Goal: Task Accomplishment & Management: Use online tool/utility

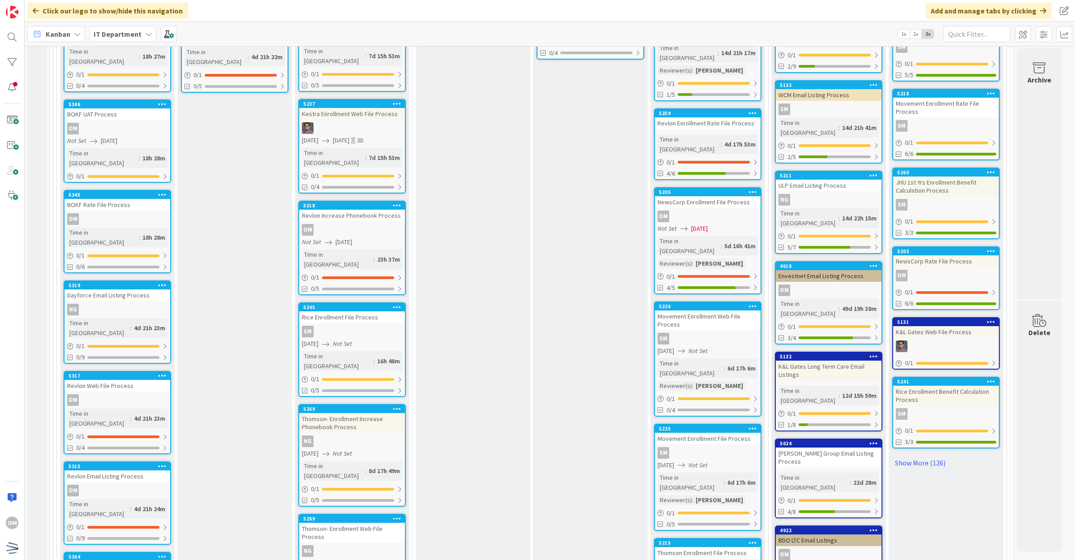
scroll to position [616, 0]
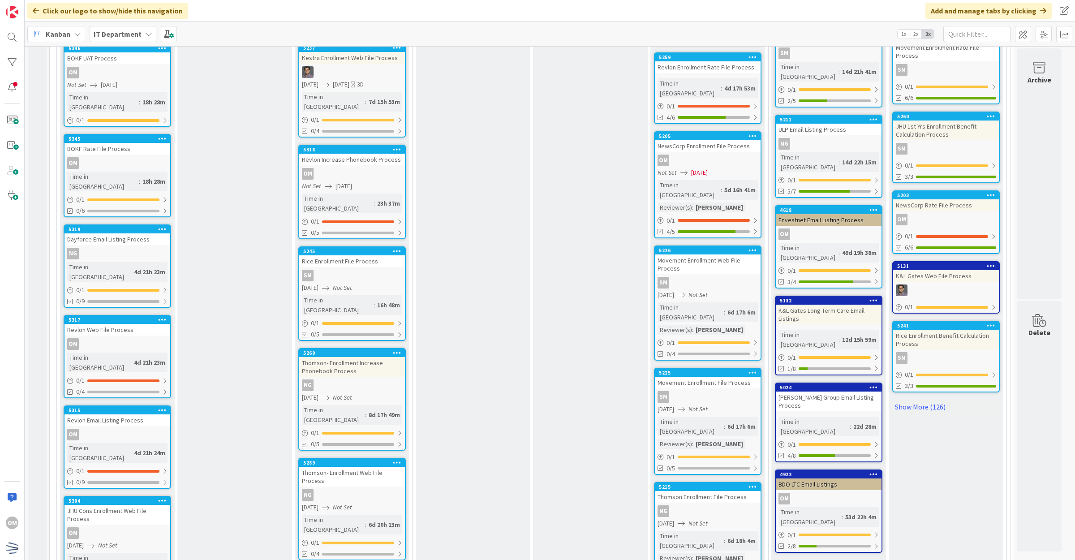
click at [395, 515] on div "Time in Column : 6d 20h 13m" at bounding box center [352, 525] width 100 height 20
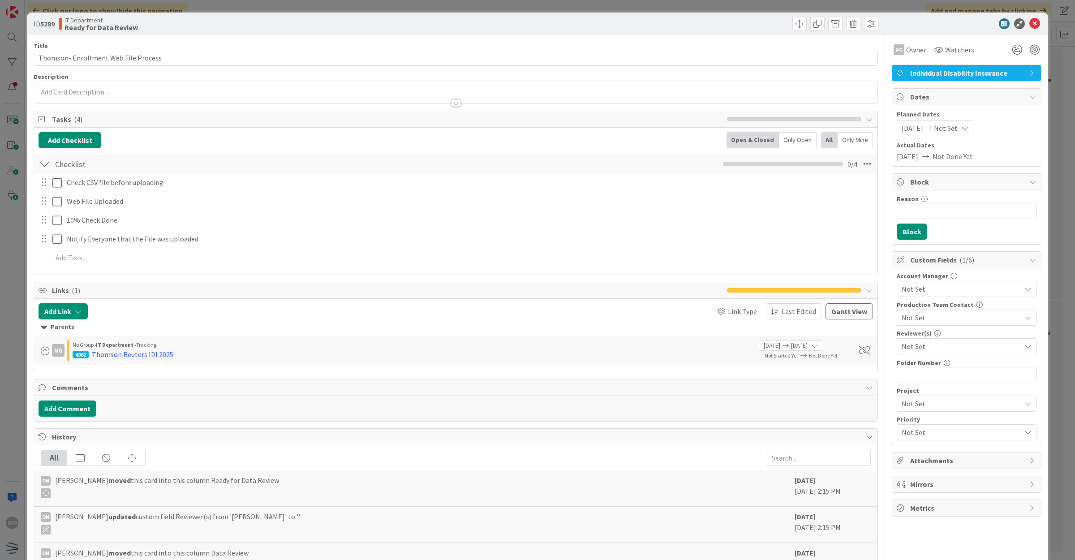
click at [950, 130] on span "Not Set" at bounding box center [946, 128] width 24 height 11
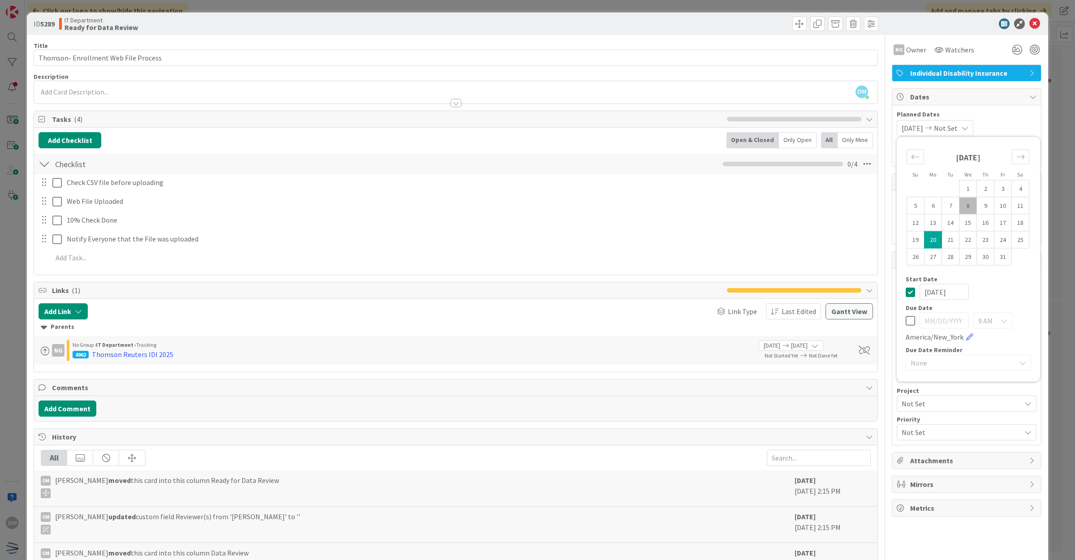
click at [901, 290] on div "Su Mo Tu We Th Fr Sa [DATE] 1 2 3 4 5 6 7 8 9 10 11 12 13 14 15 16 17 18 19 20 …" at bounding box center [968, 260] width 134 height 236
click at [907, 319] on icon at bounding box center [910, 320] width 9 height 11
type input "[DATE]"
click at [906, 290] on icon at bounding box center [910, 292] width 9 height 11
click at [929, 319] on input "[DATE]" at bounding box center [944, 321] width 49 height 16
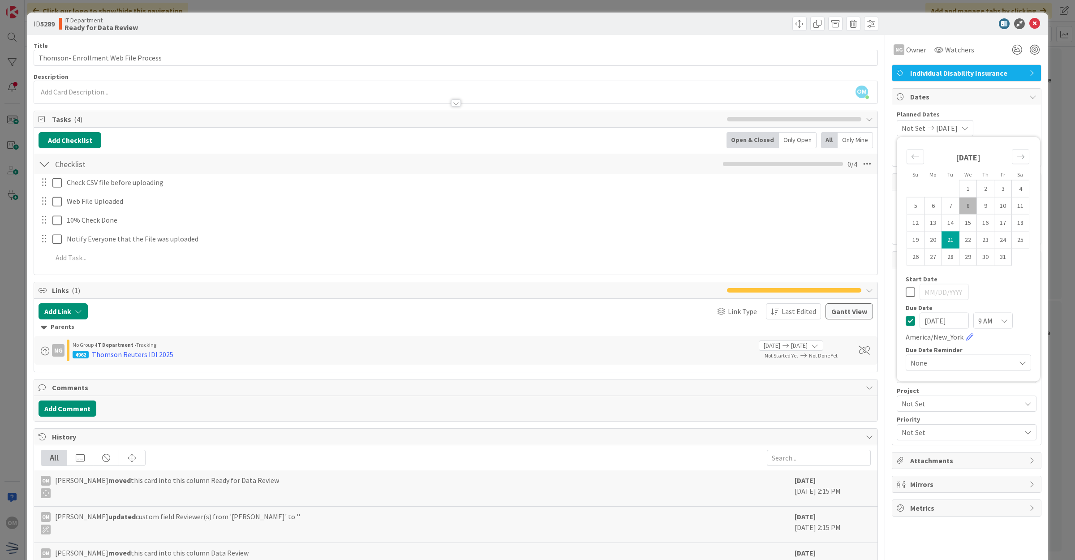
type input "[DATE]"
click at [1030, 27] on icon at bounding box center [1035, 23] width 11 height 11
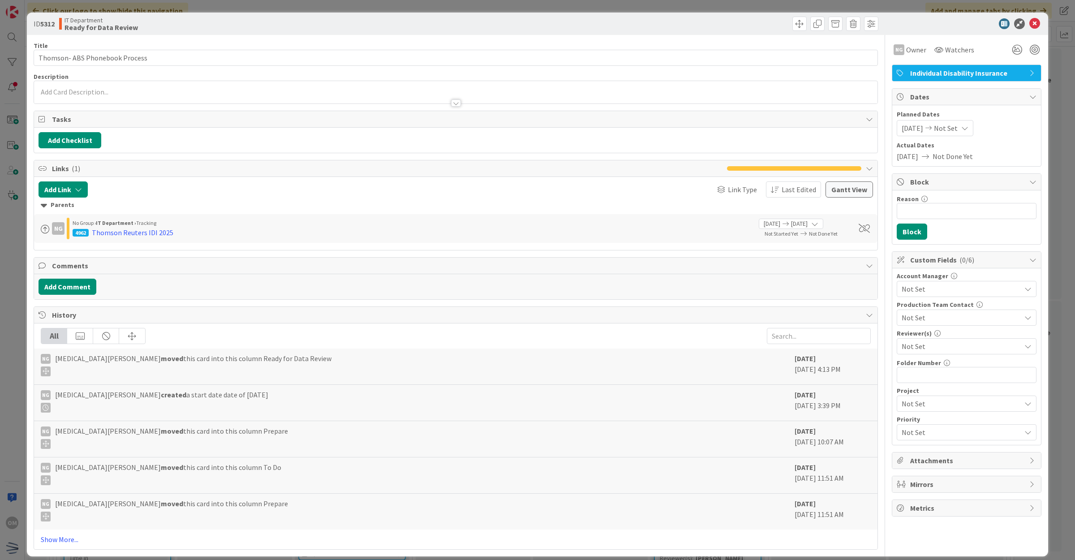
click at [971, 126] on div "[DATE] Not Set" at bounding box center [935, 128] width 77 height 16
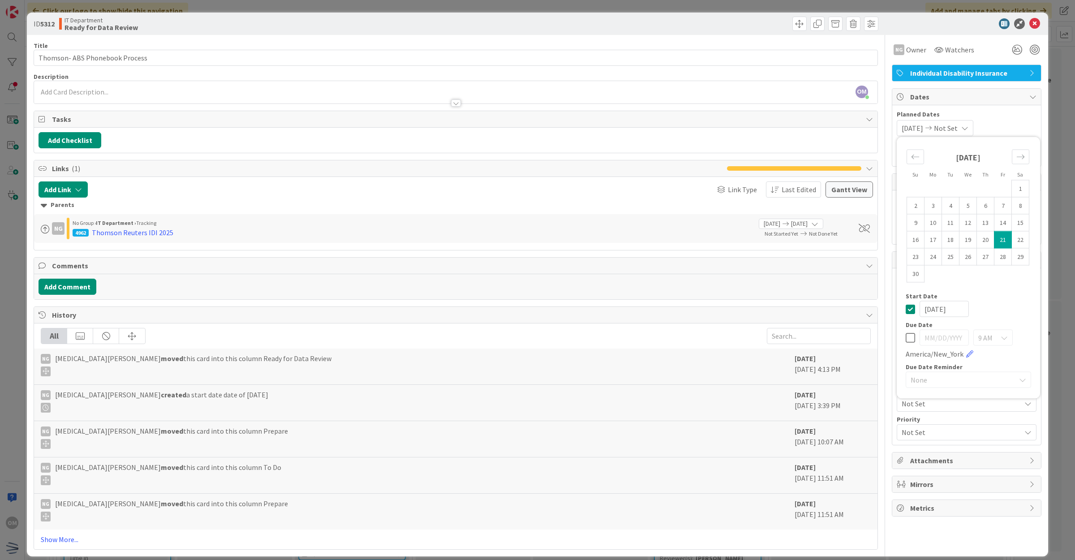
click at [906, 335] on icon at bounding box center [910, 337] width 9 height 11
type input "[DATE]"
click at [906, 305] on icon at bounding box center [910, 309] width 9 height 11
click at [934, 341] on input "[DATE]" at bounding box center [944, 338] width 49 height 16
type input "[DATE]"
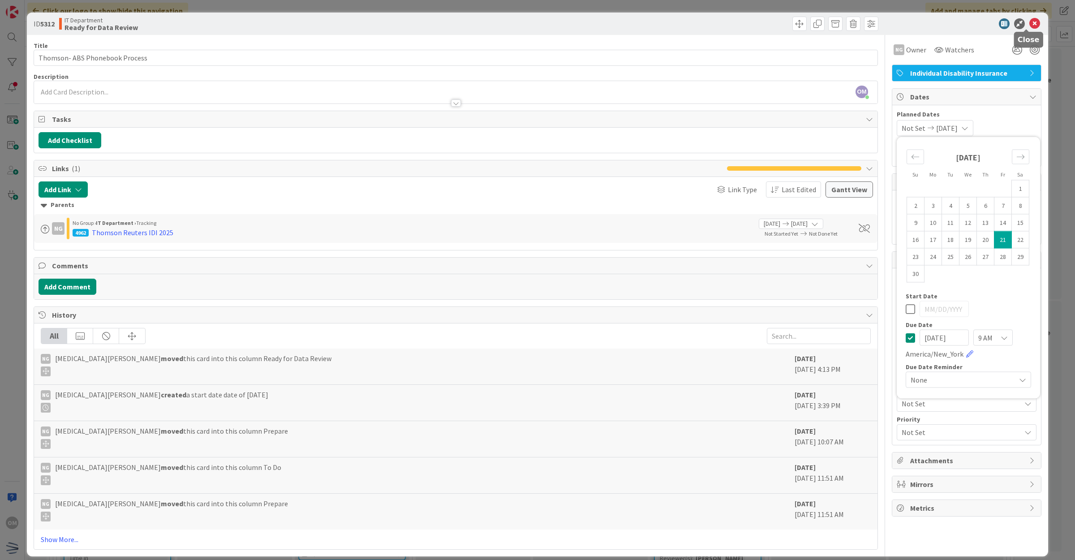
click at [1030, 25] on icon at bounding box center [1035, 23] width 11 height 11
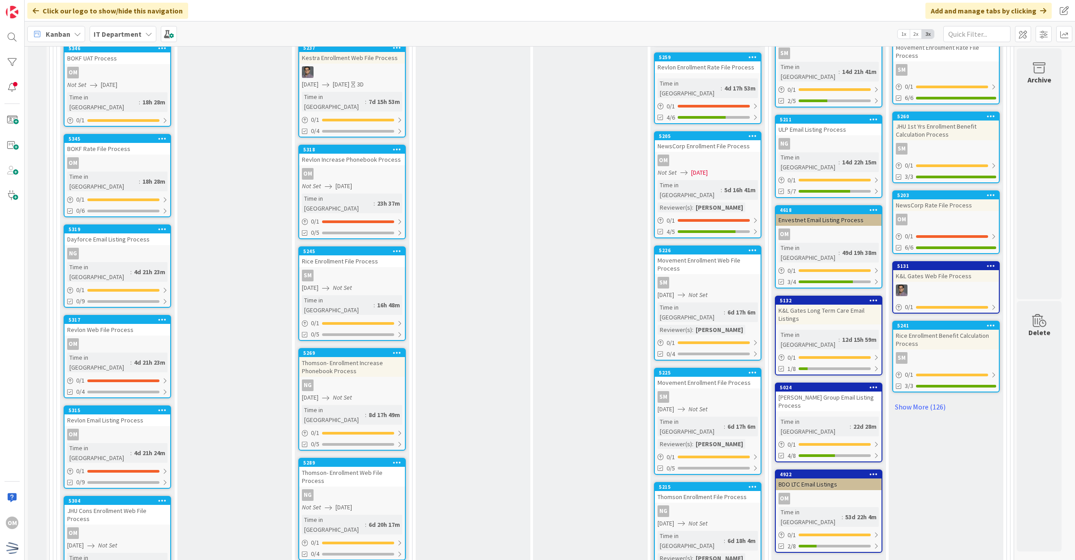
click at [375, 379] on div "NG" at bounding box center [352, 385] width 106 height 12
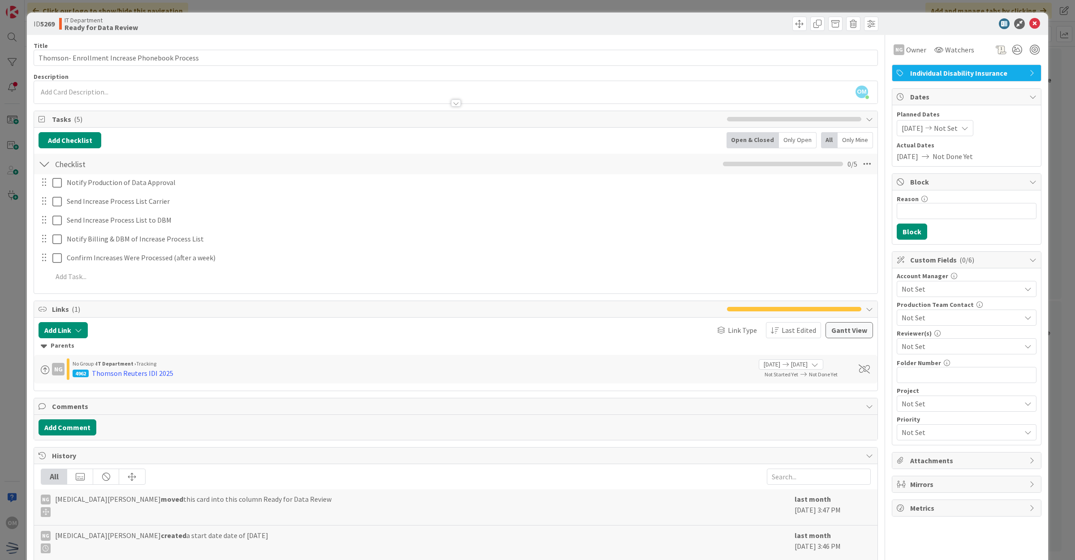
click at [953, 125] on span "Not Set" at bounding box center [946, 128] width 24 height 11
click at [906, 339] on icon at bounding box center [910, 337] width 9 height 11
type input "[DATE]"
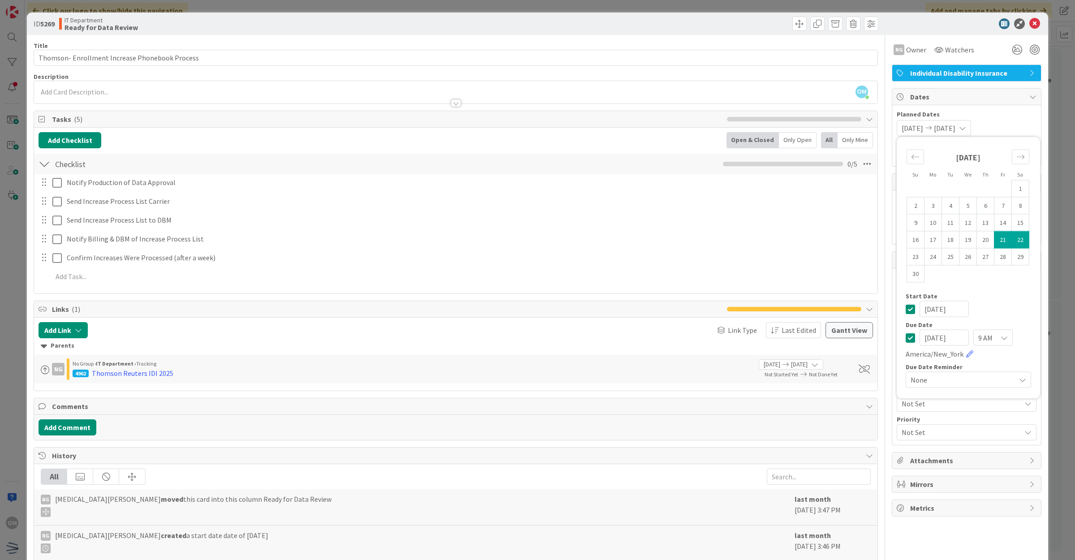
click at [906, 309] on icon at bounding box center [910, 309] width 9 height 11
click at [932, 344] on input "[DATE]" at bounding box center [944, 338] width 49 height 16
type input "[DATE]"
click at [1030, 22] on icon at bounding box center [1035, 23] width 11 height 11
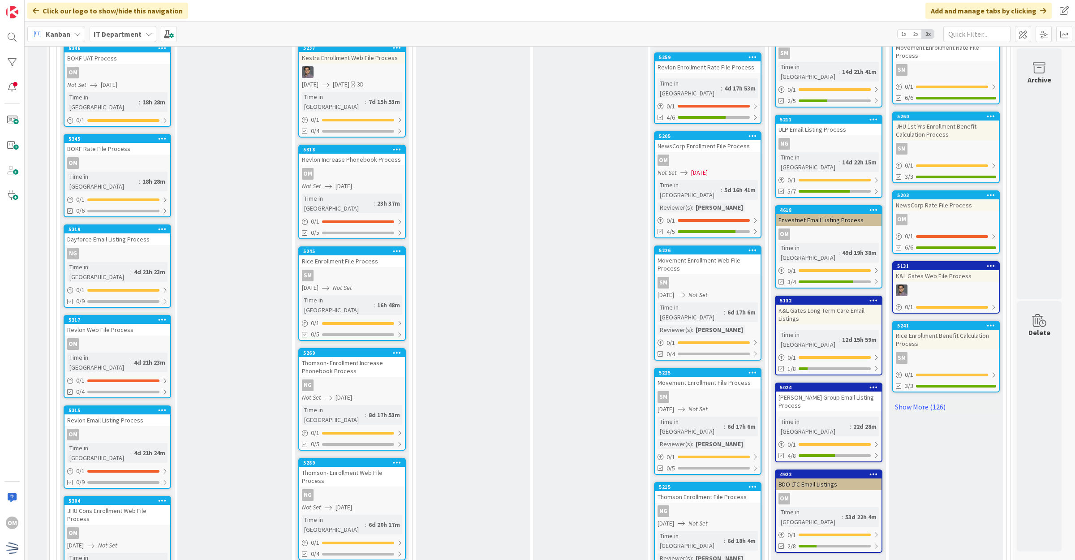
click at [388, 270] on div "SM" at bounding box center [352, 276] width 106 height 12
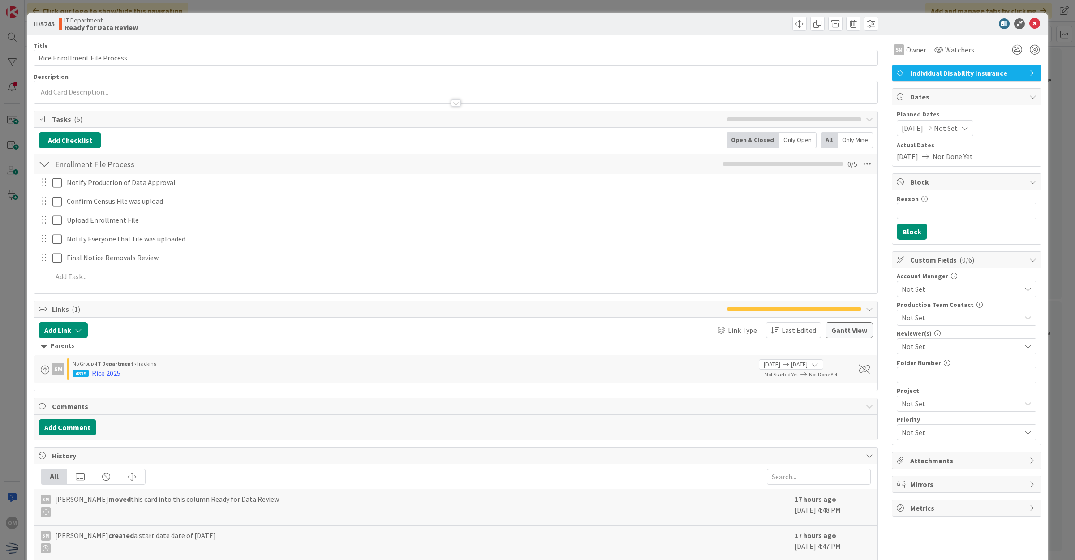
click at [961, 132] on div "[DATE] Not Set" at bounding box center [935, 128] width 77 height 16
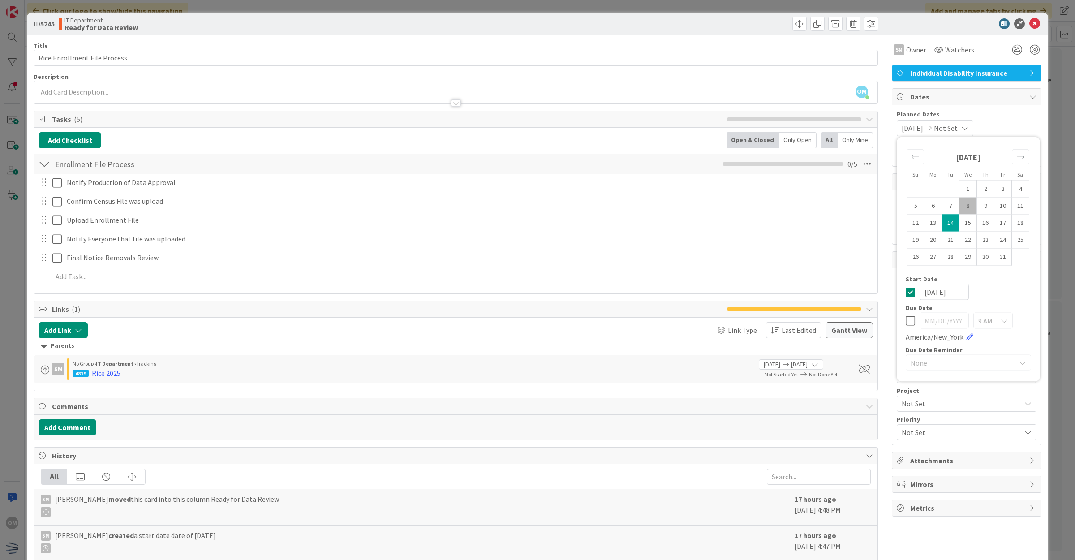
click at [901, 319] on div "Su Mo Tu We Th Fr Sa [DATE] 1 2 3 4 5 6 7 8 9 10 11 12 13 14 15 16 17 18 19 20 …" at bounding box center [968, 260] width 134 height 236
click at [906, 321] on icon at bounding box center [910, 320] width 9 height 11
type input "[DATE]"
click at [901, 292] on div "Su Mo Tu We Th Fr Sa [DATE] 1 2 3 4 5 6 7 8 9 10 11 12 13 14 15 16 17 18 19 20 …" at bounding box center [968, 260] width 134 height 236
click at [906, 294] on icon at bounding box center [910, 292] width 9 height 11
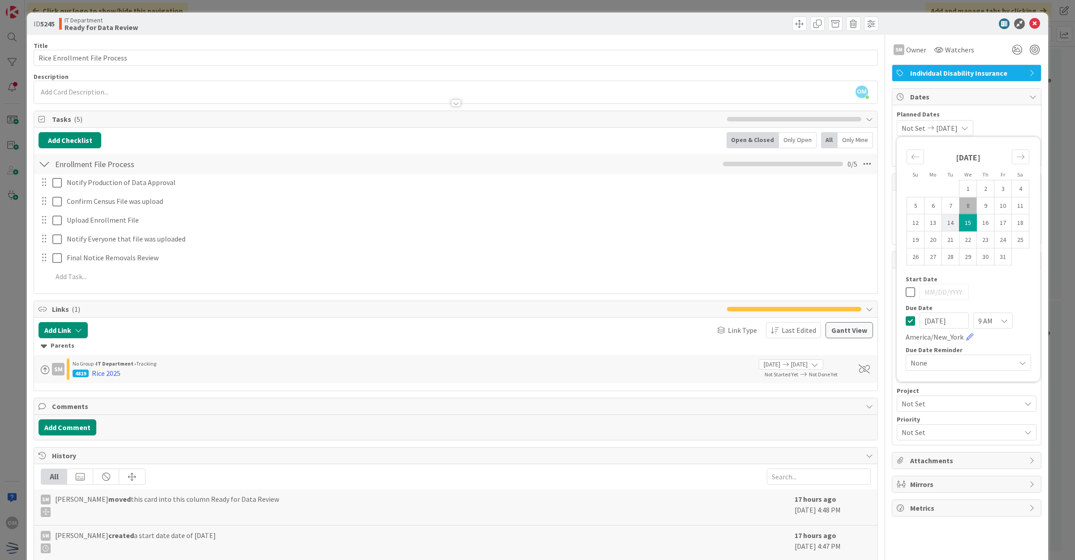
drag, startPoint x: 963, startPoint y: 222, endPoint x: 949, endPoint y: 222, distance: 14.8
click at [949, 222] on tr "12 13 14 15 16 17 18" at bounding box center [968, 222] width 122 height 17
click at [945, 223] on td "14" at bounding box center [950, 222] width 17 height 17
type input "[DATE]"
click at [906, 295] on icon at bounding box center [910, 292] width 9 height 11
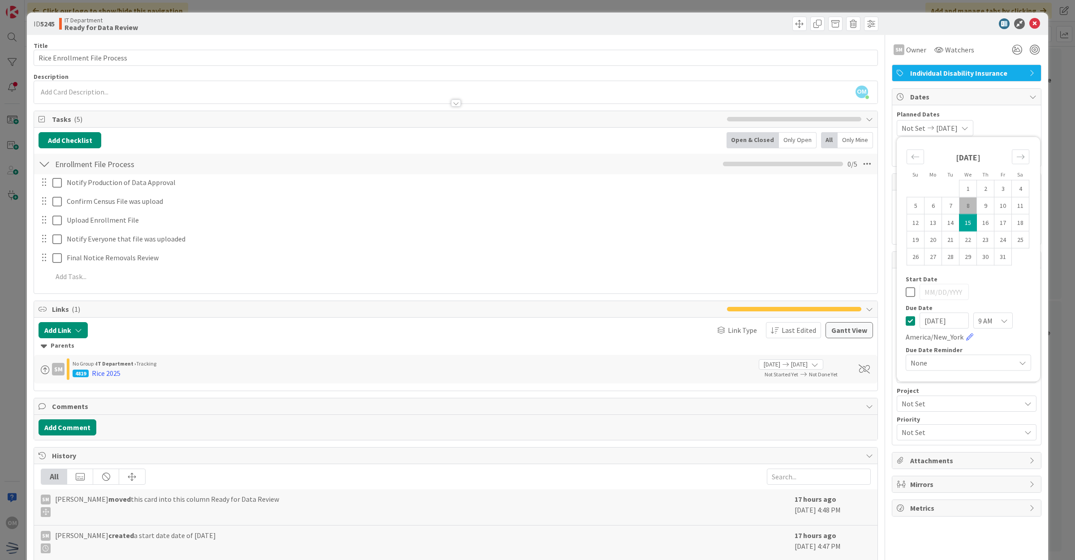
click at [932, 324] on input "[DATE]" at bounding box center [944, 321] width 49 height 16
type input "[DATE]"
click at [1030, 24] on icon at bounding box center [1035, 23] width 11 height 11
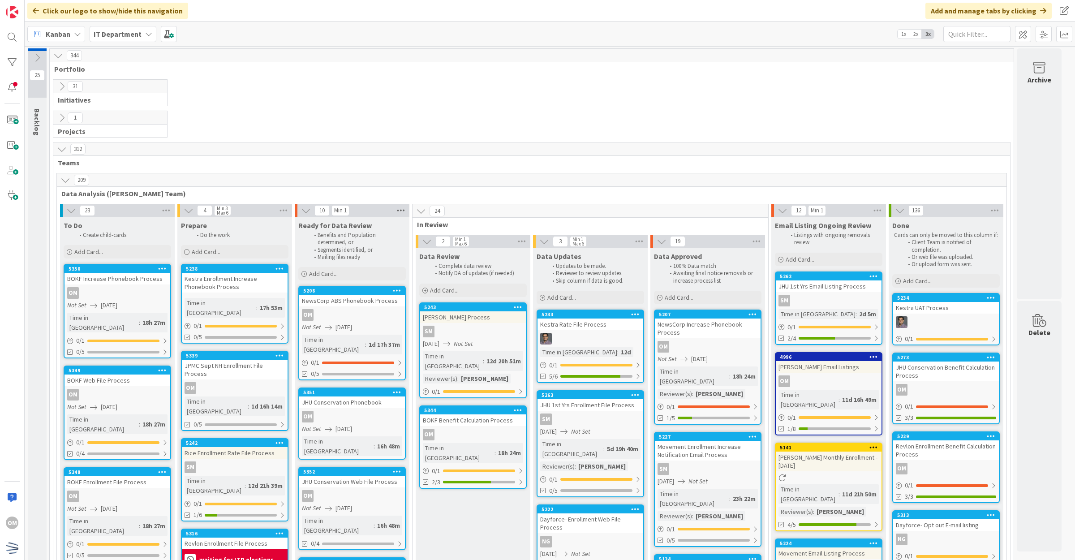
click at [395, 211] on icon at bounding box center [401, 210] width 12 height 13
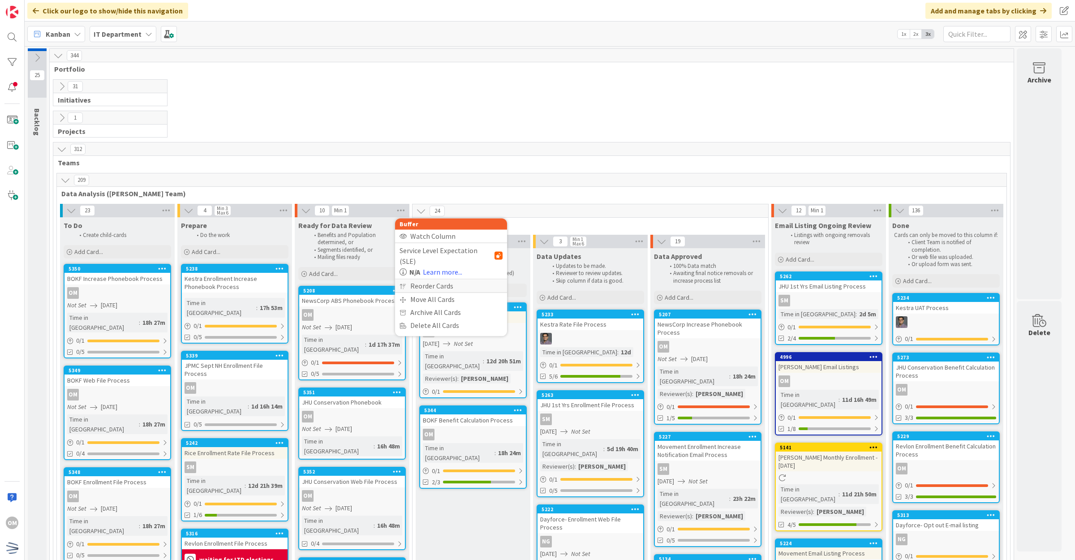
click at [437, 280] on div "Reorder Cards" at bounding box center [451, 286] width 112 height 13
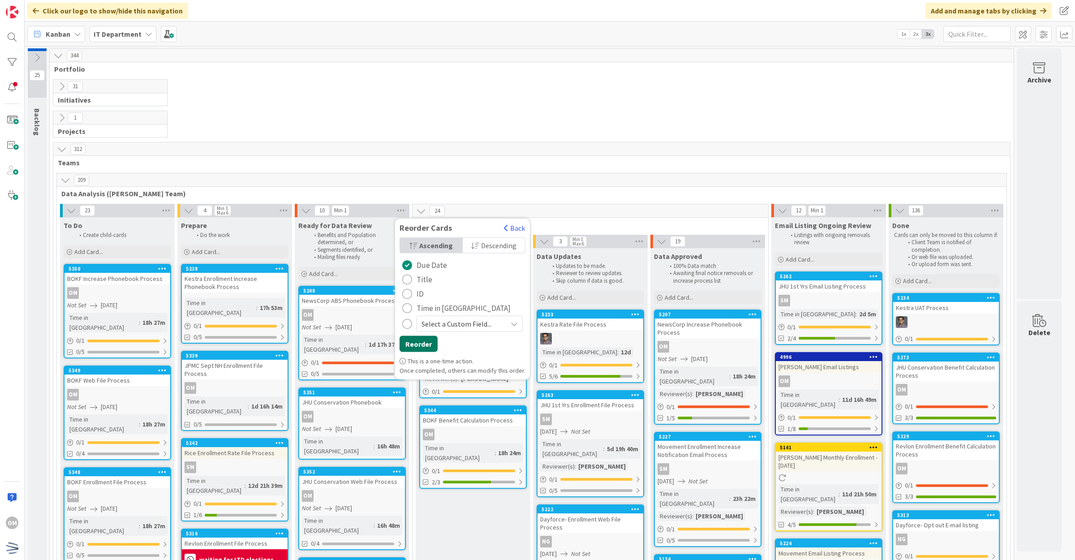
click at [427, 338] on button "Reorder" at bounding box center [419, 344] width 38 height 16
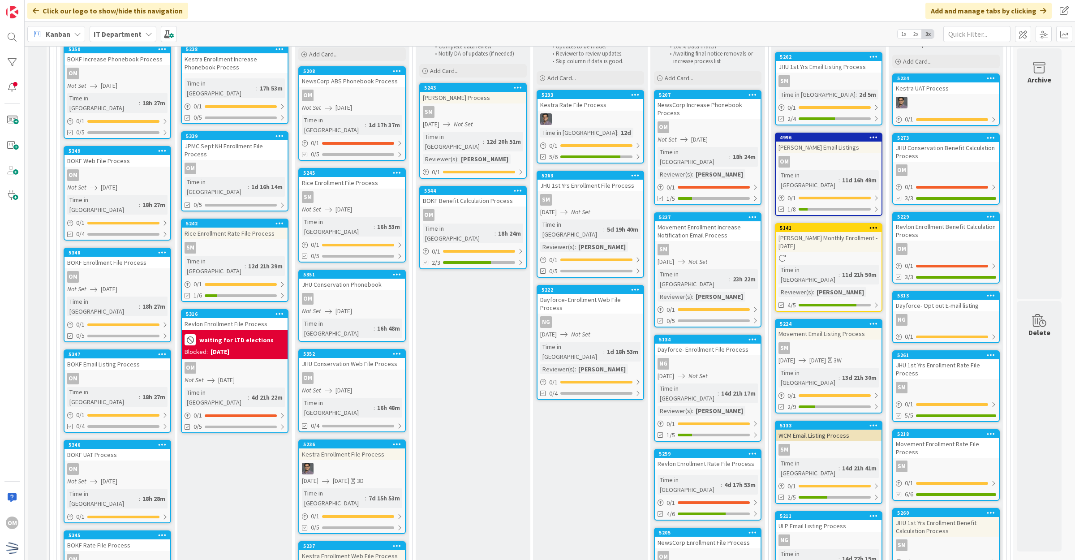
scroll to position [280, 0]
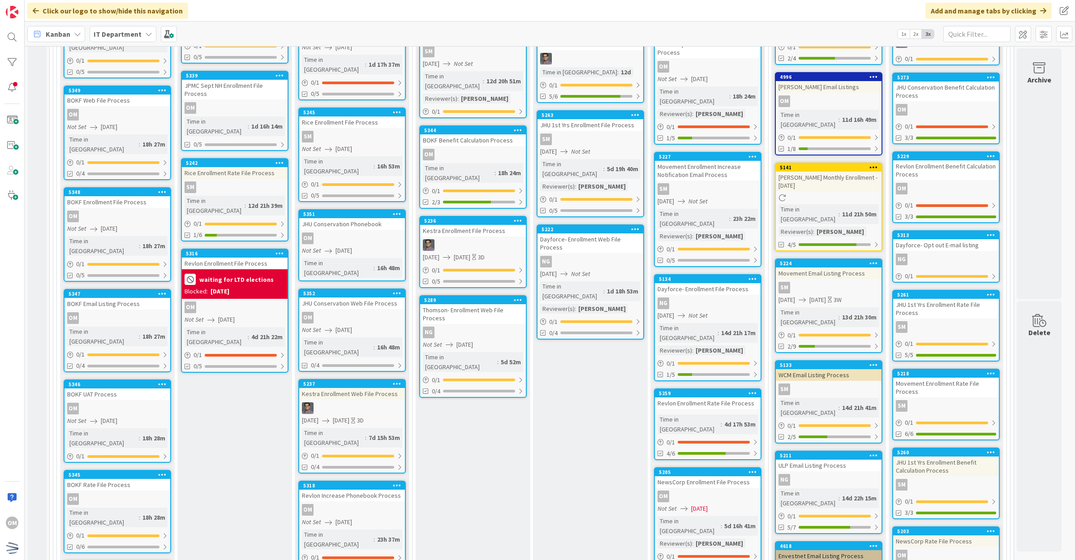
click at [502, 239] on div at bounding box center [473, 245] width 106 height 12
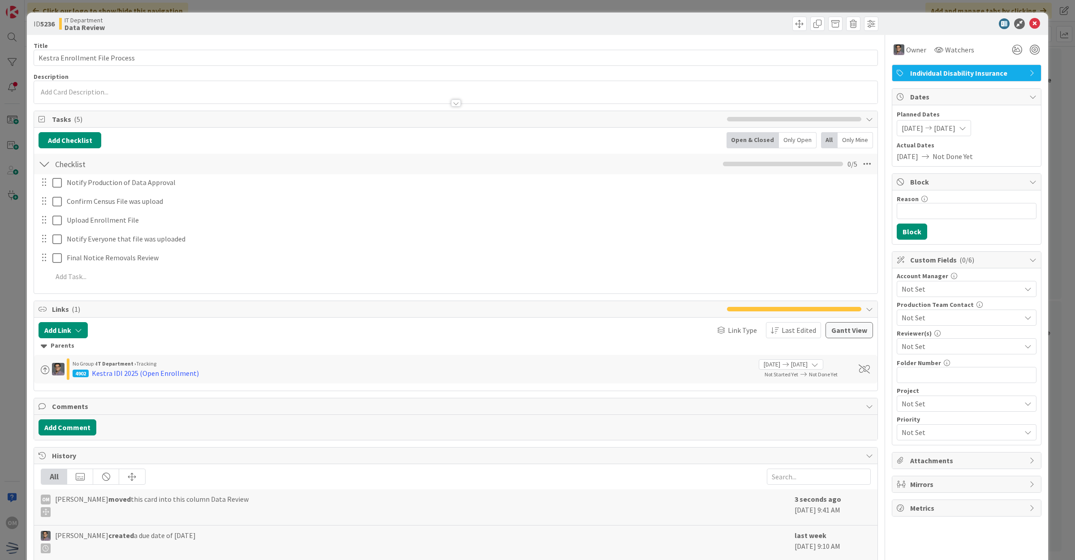
click at [927, 343] on span "Not Set" at bounding box center [961, 346] width 119 height 11
click at [926, 405] on span "[PERSON_NAME]" at bounding box center [936, 399] width 53 height 13
click at [1031, 25] on icon at bounding box center [1035, 23] width 11 height 11
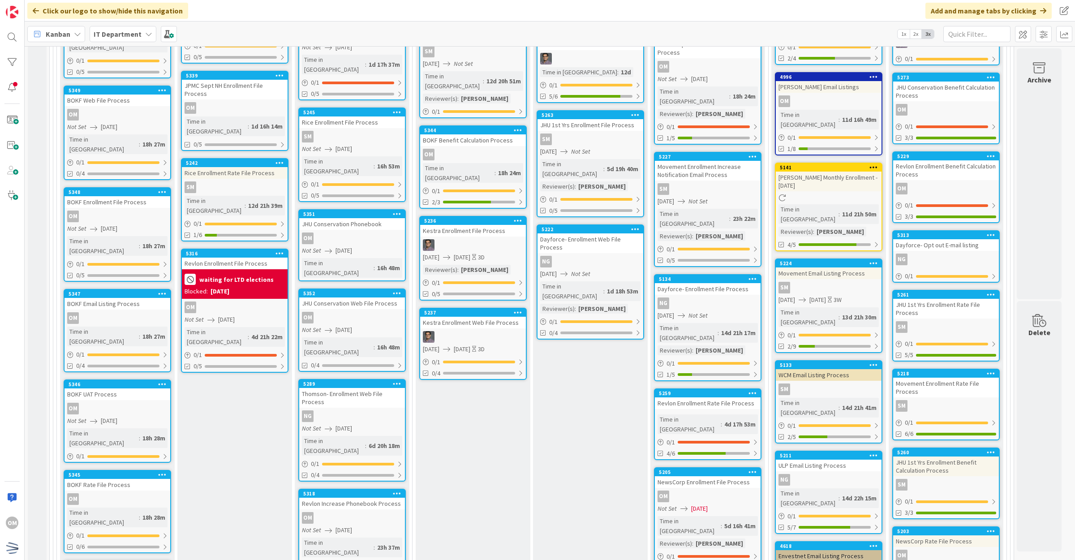
click at [496, 331] on div at bounding box center [473, 337] width 106 height 12
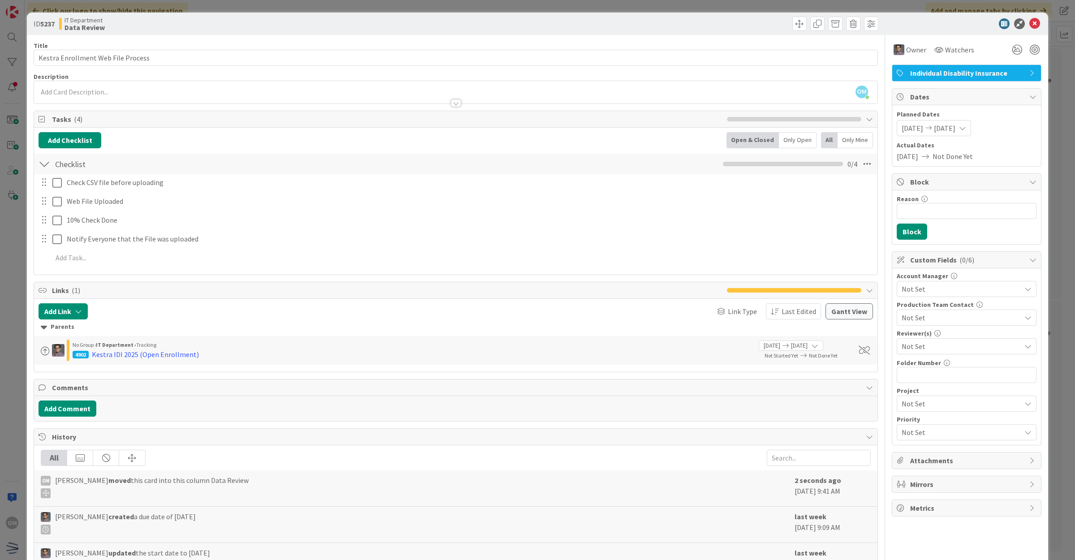
click at [910, 342] on span "Not Set" at bounding box center [961, 346] width 119 height 11
click at [910, 397] on span "[PERSON_NAME]" at bounding box center [936, 399] width 53 height 13
click at [1030, 26] on icon at bounding box center [1035, 23] width 11 height 11
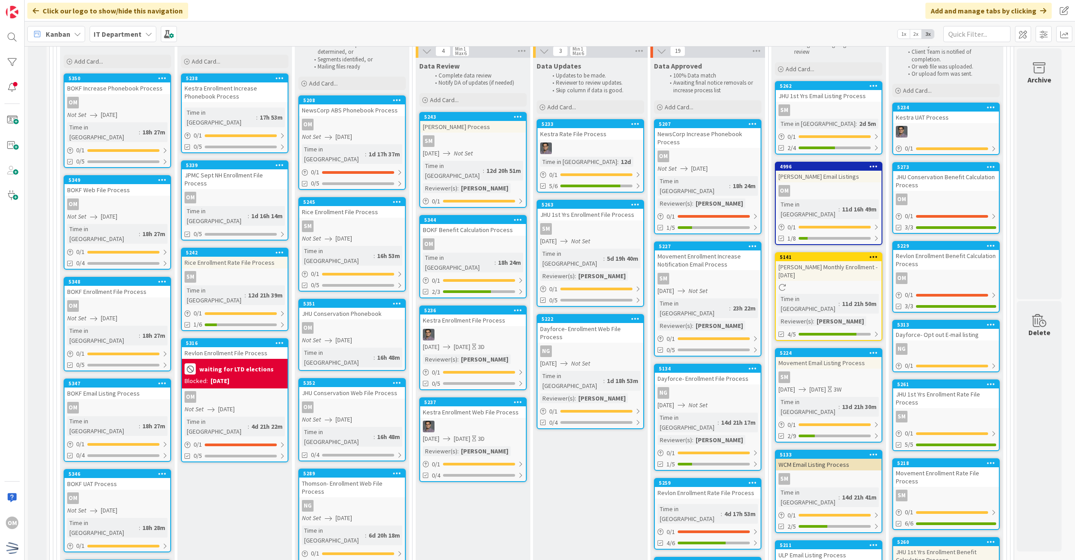
scroll to position [168, 0]
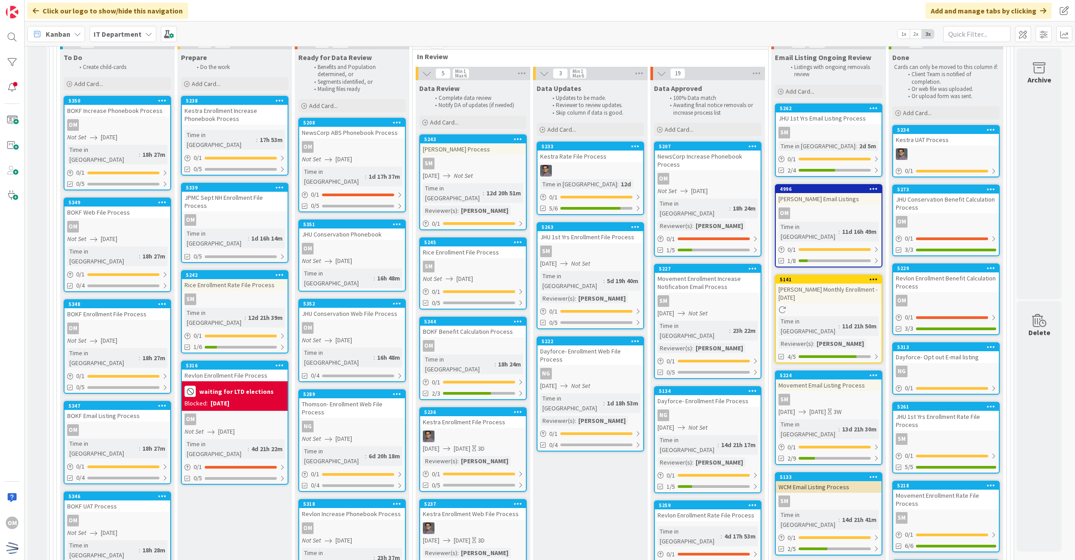
click at [485, 246] on div "Rice Enrollment File Process" at bounding box center [473, 252] width 106 height 12
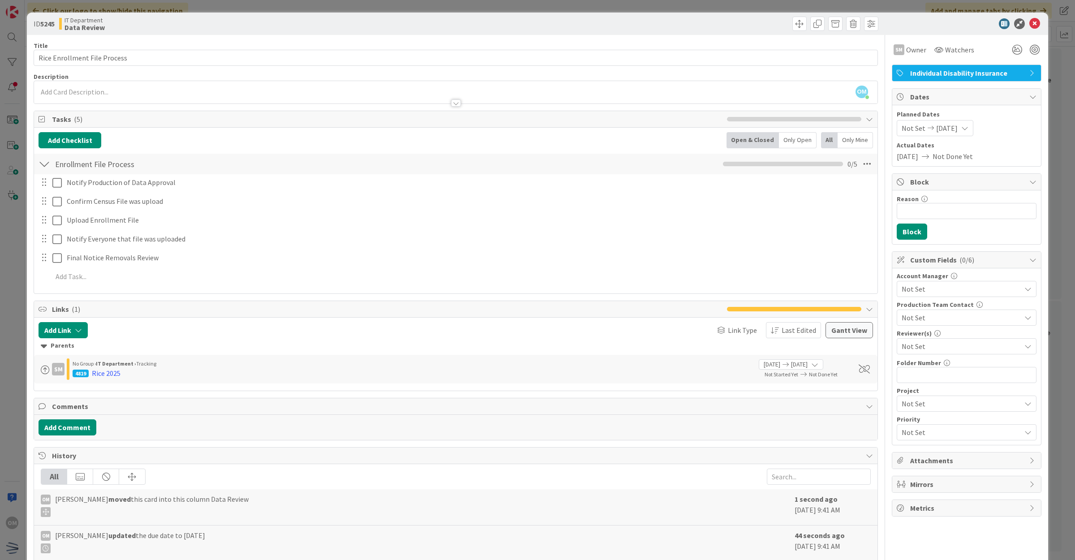
click at [949, 347] on span "Not Set" at bounding box center [961, 346] width 119 height 11
click at [939, 379] on span "[PERSON_NAME]" at bounding box center [936, 383] width 53 height 13
click at [1030, 19] on icon at bounding box center [1035, 23] width 11 height 11
